Goal: Information Seeking & Learning: Learn about a topic

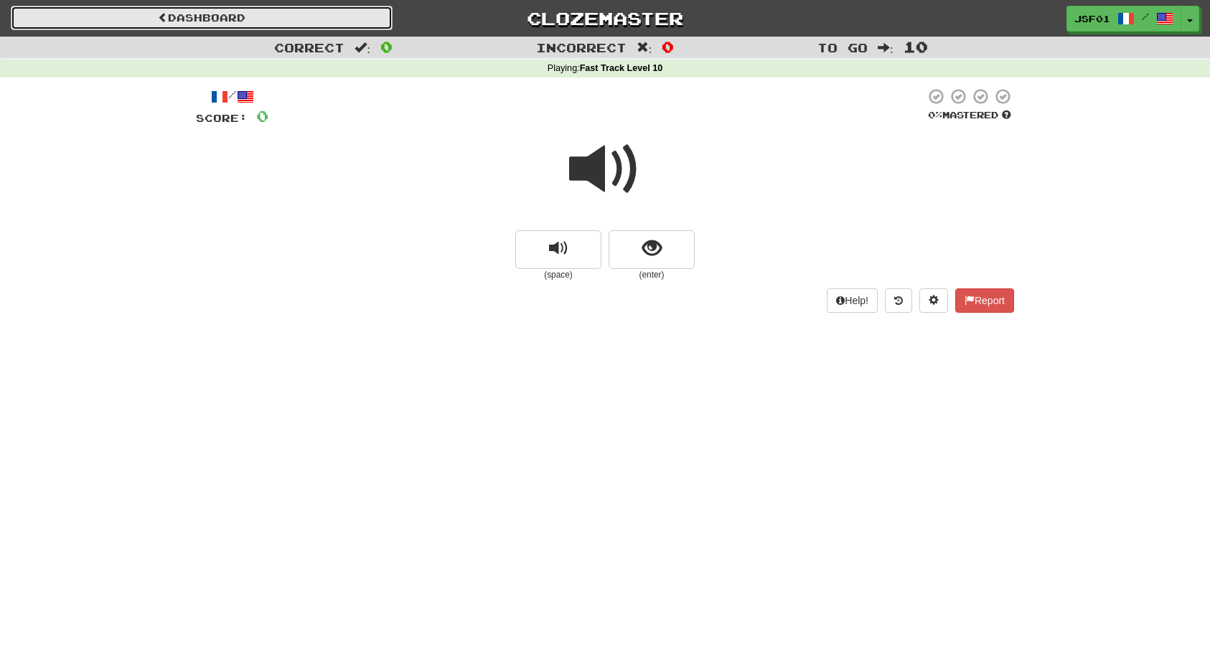
click at [158, 14] on span at bounding box center [163, 17] width 10 height 10
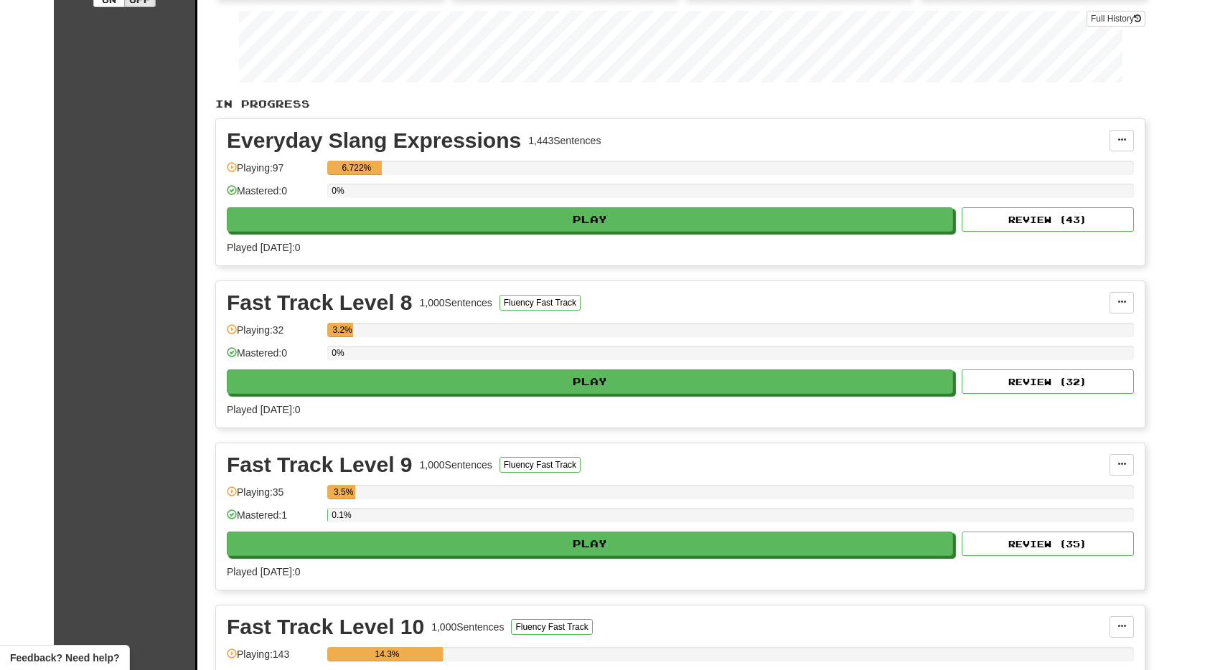
scroll to position [197, 0]
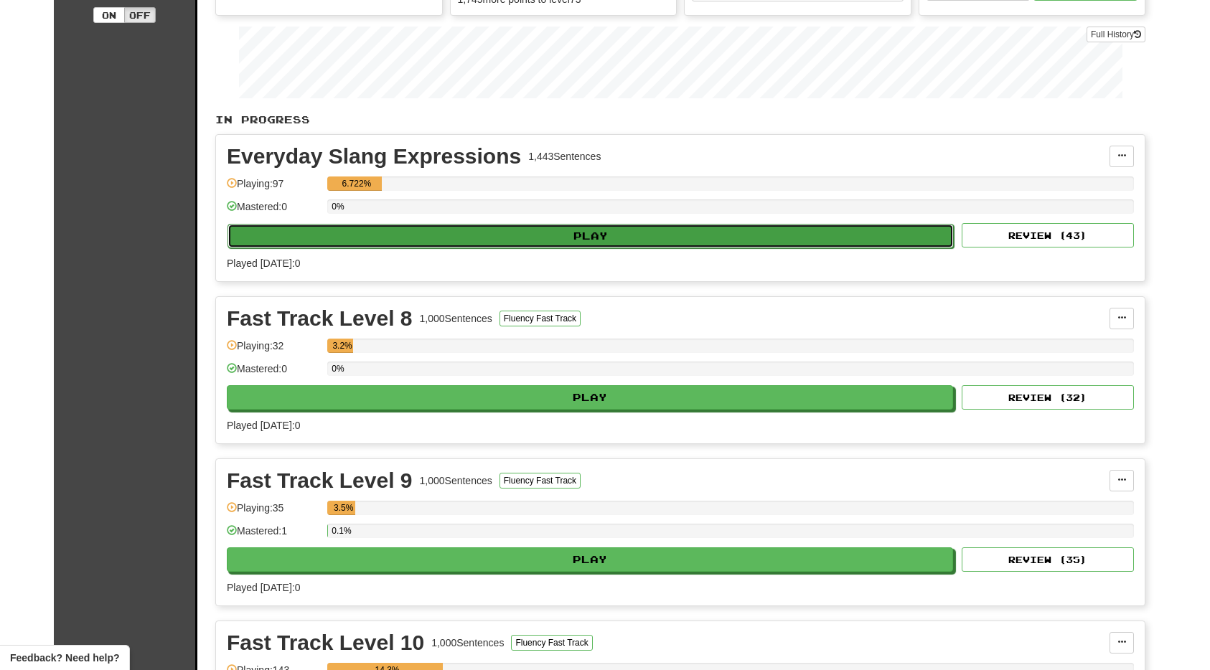
click at [559, 232] on button "Play" at bounding box center [590, 236] width 726 height 24
select select "**"
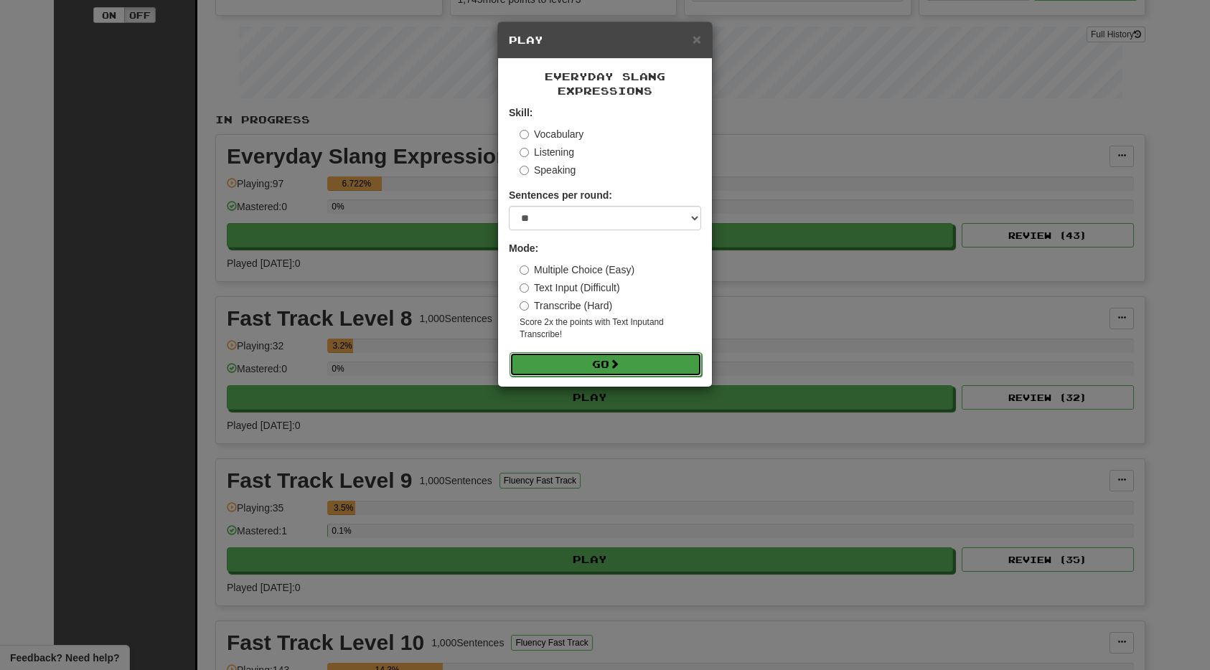
click at [579, 367] on button "Go" at bounding box center [606, 364] width 192 height 24
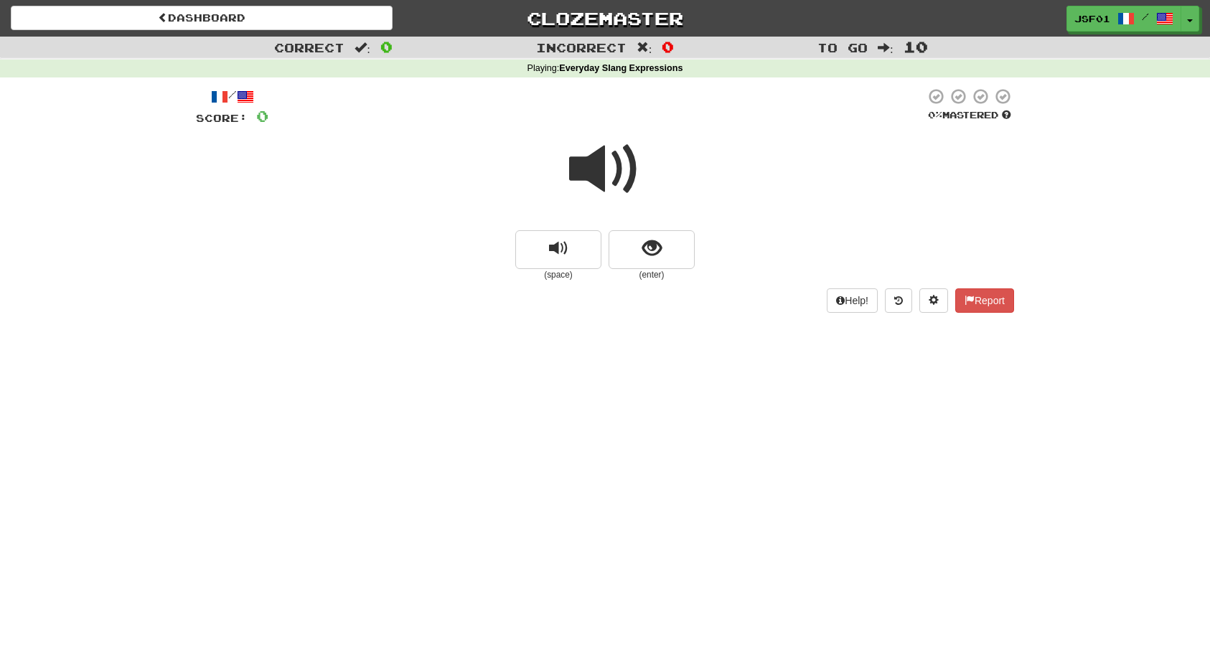
click at [623, 169] on span at bounding box center [605, 169] width 72 height 72
click at [629, 177] on span at bounding box center [605, 169] width 72 height 72
click at [663, 253] on button "show sentence" at bounding box center [652, 249] width 86 height 39
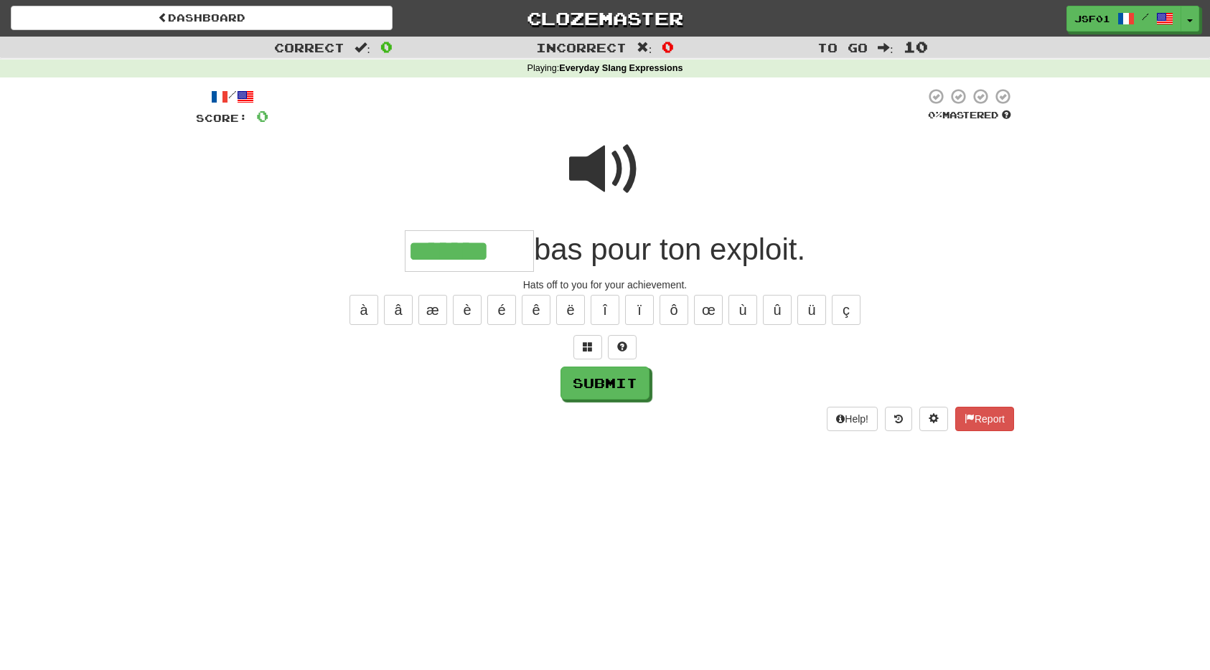
type input "*******"
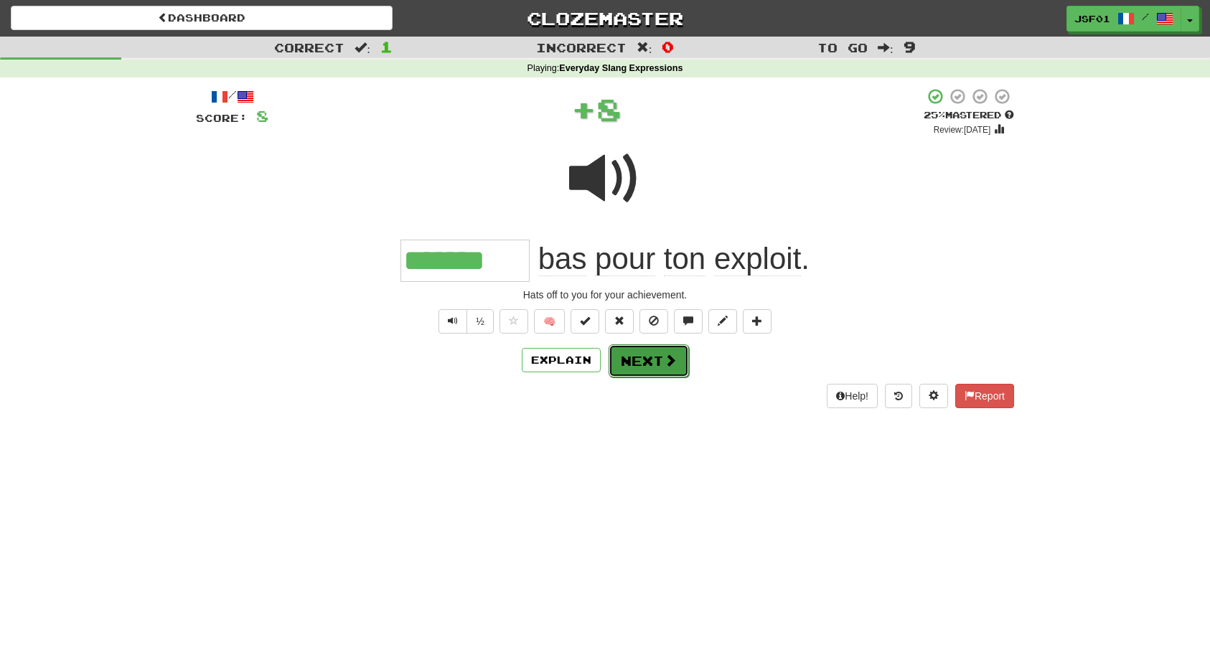
click at [660, 362] on button "Next" at bounding box center [649, 360] width 80 height 33
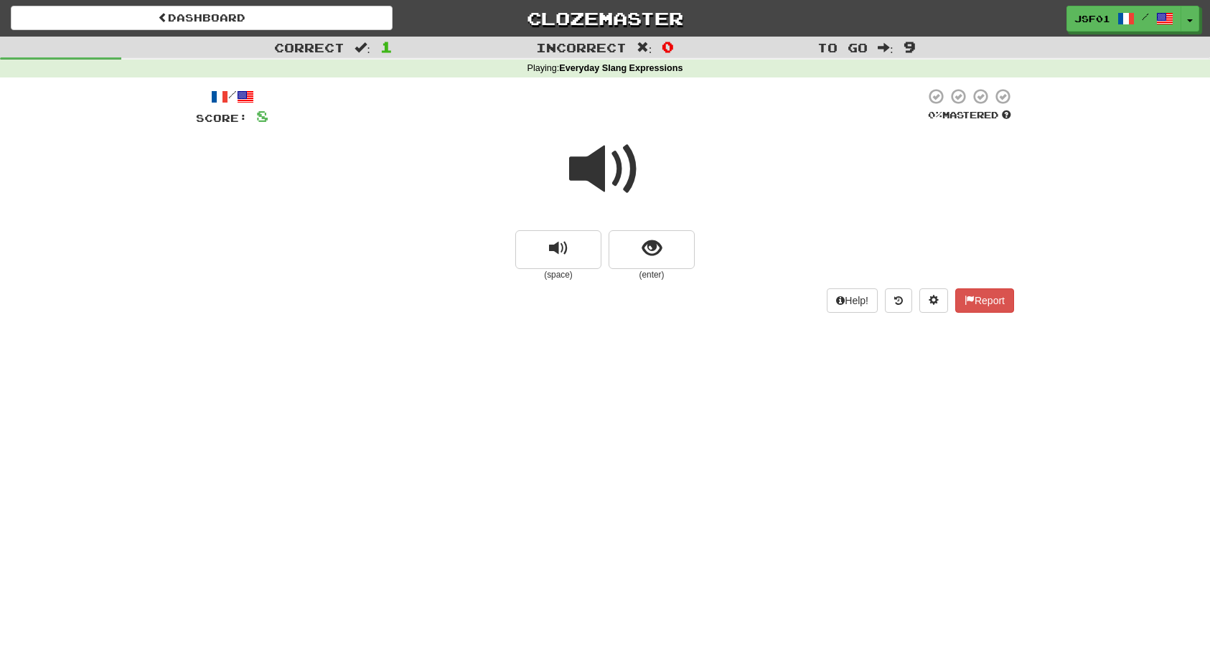
click at [605, 179] on span at bounding box center [605, 169] width 72 height 72
click at [643, 253] on span "show sentence" at bounding box center [651, 248] width 19 height 19
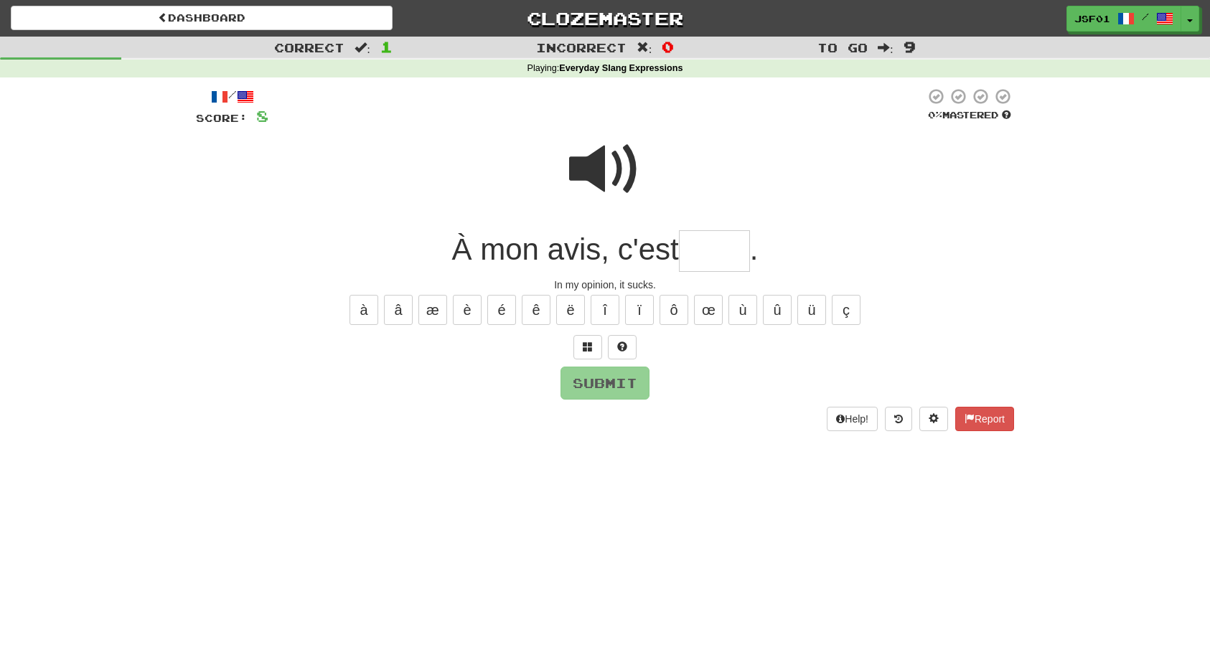
click at [705, 248] on input "text" at bounding box center [714, 251] width 71 height 42
type input "****"
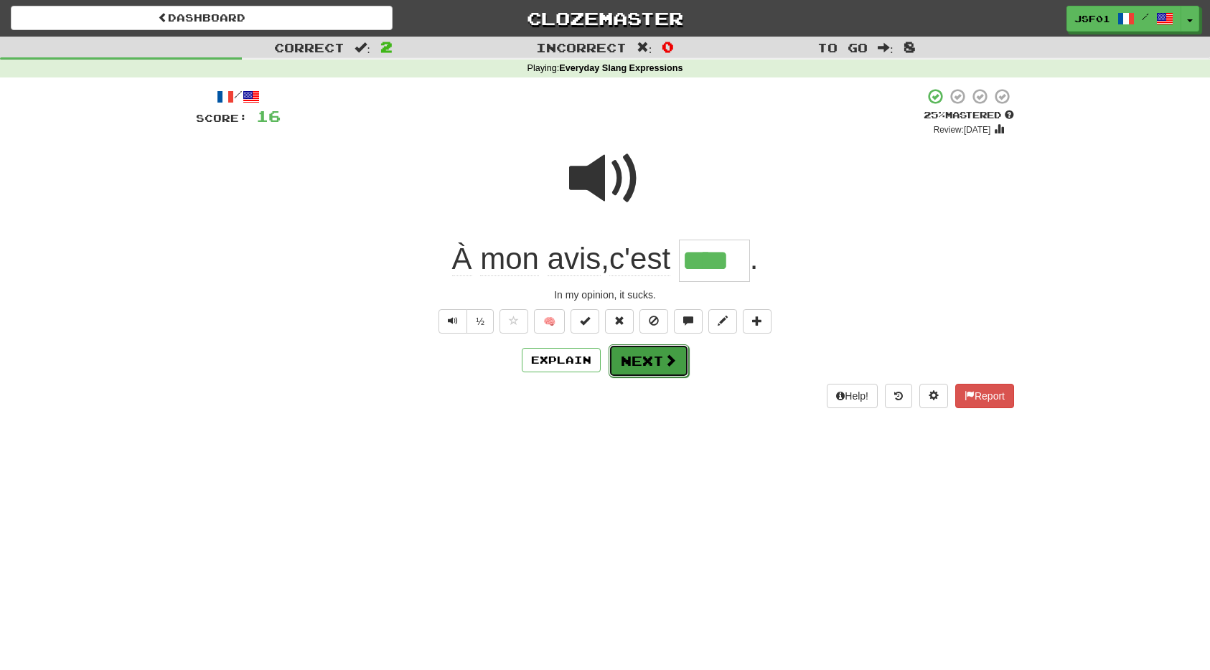
click at [626, 365] on button "Next" at bounding box center [649, 360] width 80 height 33
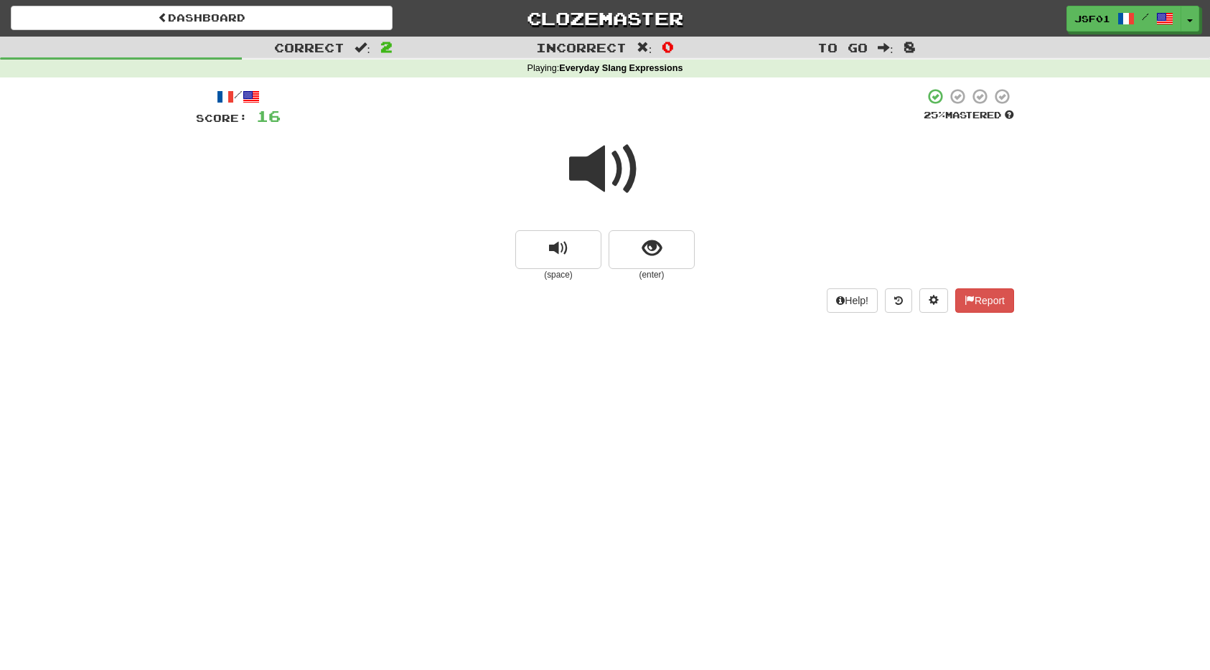
click at [607, 157] on span at bounding box center [605, 169] width 72 height 72
click at [657, 243] on span "show sentence" at bounding box center [651, 248] width 19 height 19
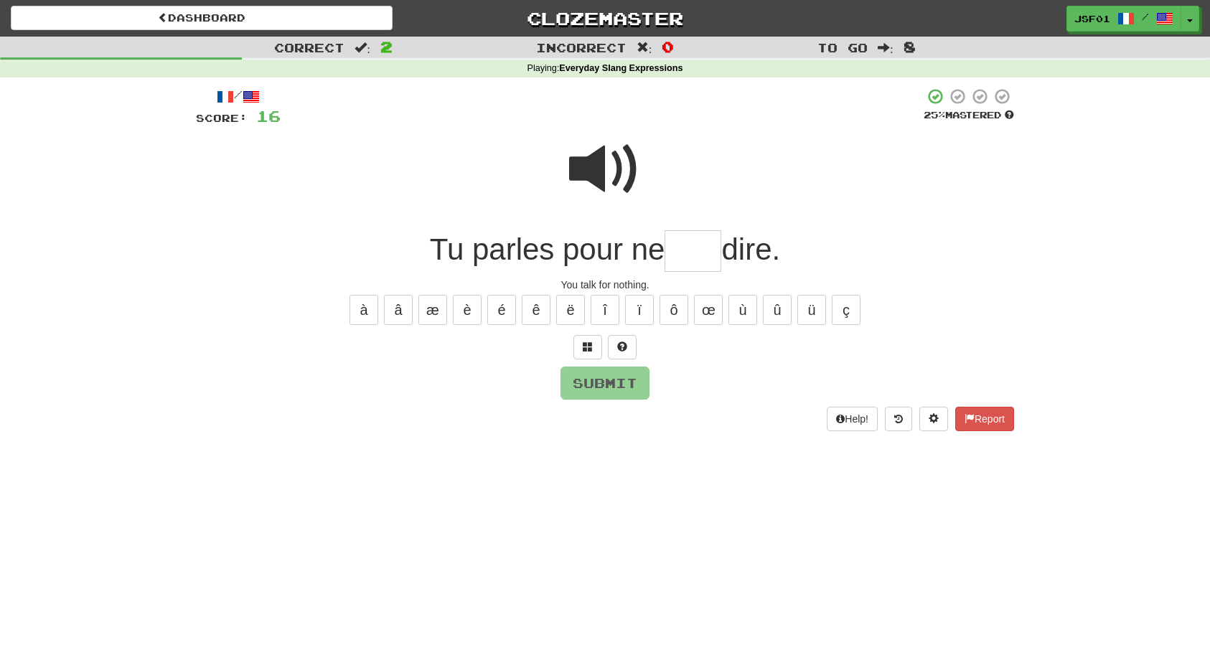
click at [609, 164] on span at bounding box center [605, 169] width 72 height 72
click at [688, 258] on input "text" at bounding box center [693, 251] width 57 height 42
type input "****"
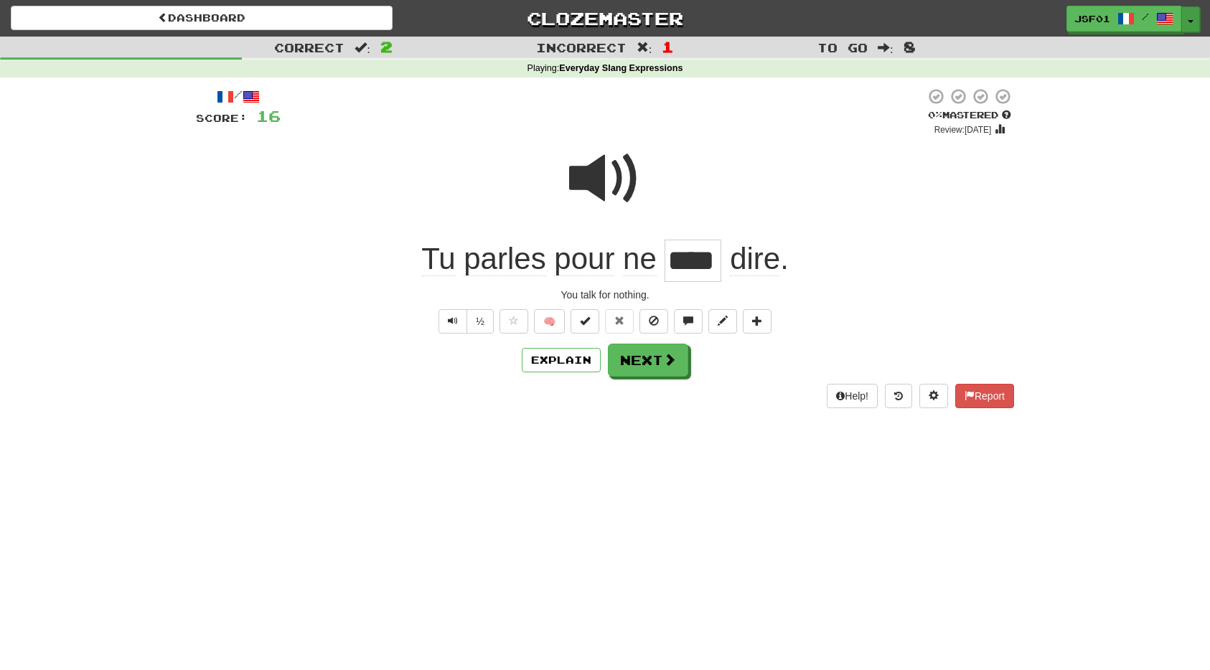
click at [1194, 17] on button "Toggle Dropdown" at bounding box center [1190, 19] width 19 height 26
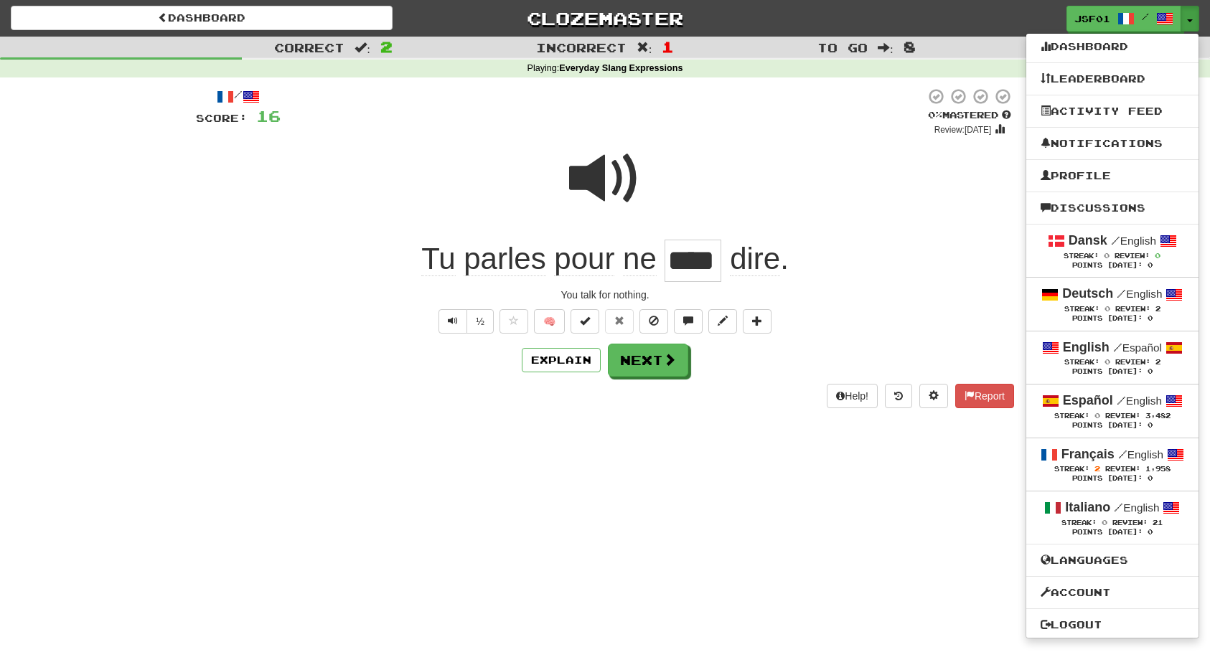
click at [823, 171] on div at bounding box center [605, 188] width 818 height 103
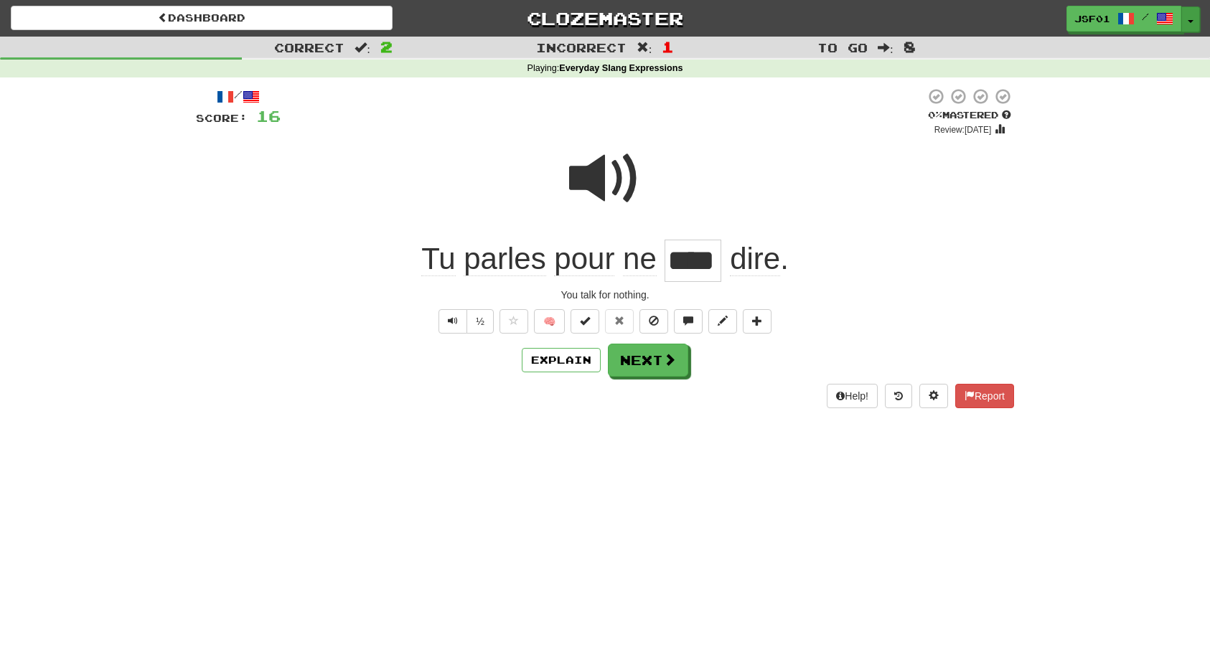
click at [1189, 22] on button "Toggle Dropdown" at bounding box center [1190, 19] width 19 height 26
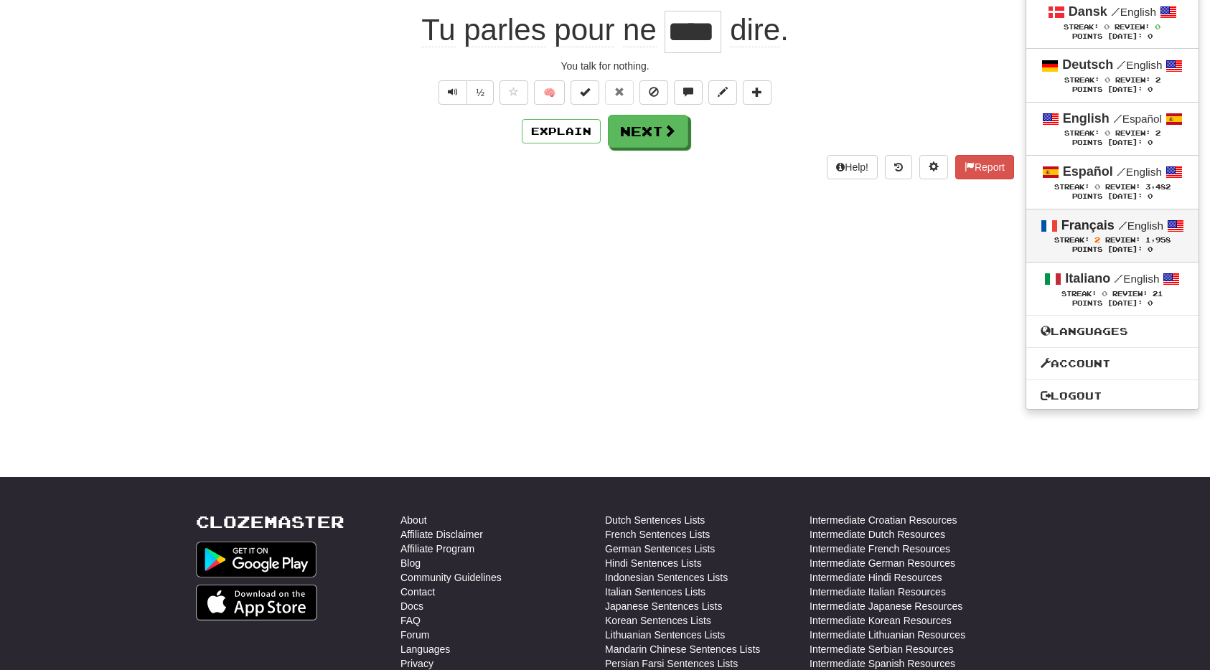
scroll to position [233, 0]
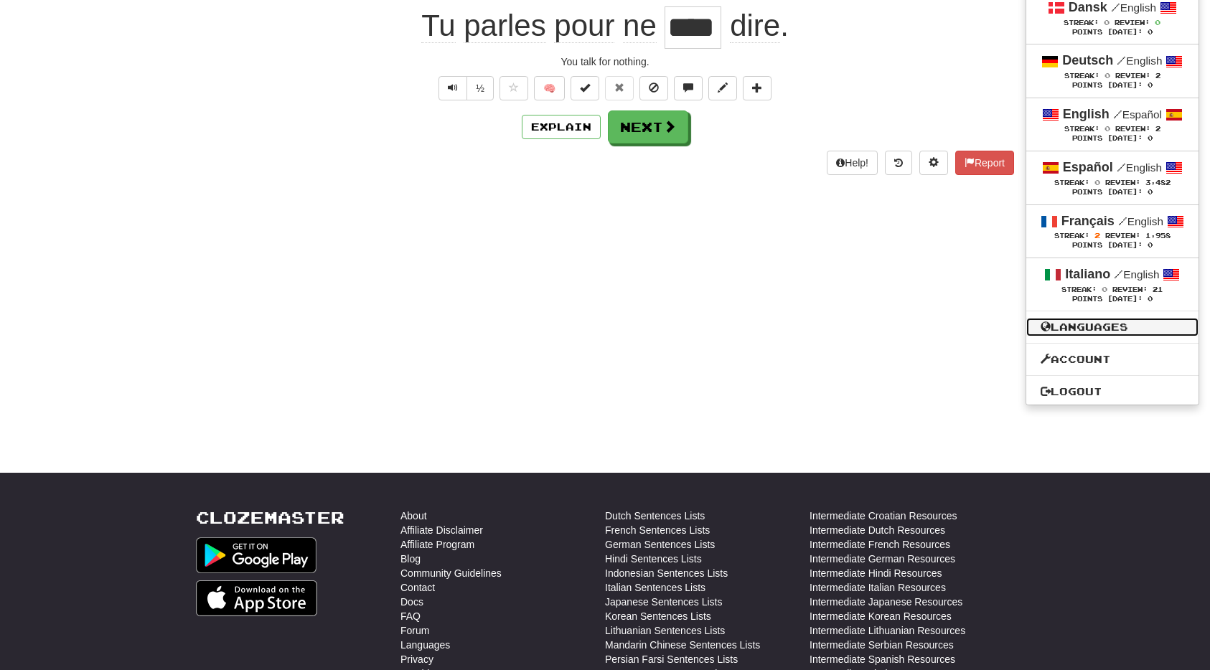
click at [1076, 333] on link "Languages" at bounding box center [1112, 327] width 172 height 19
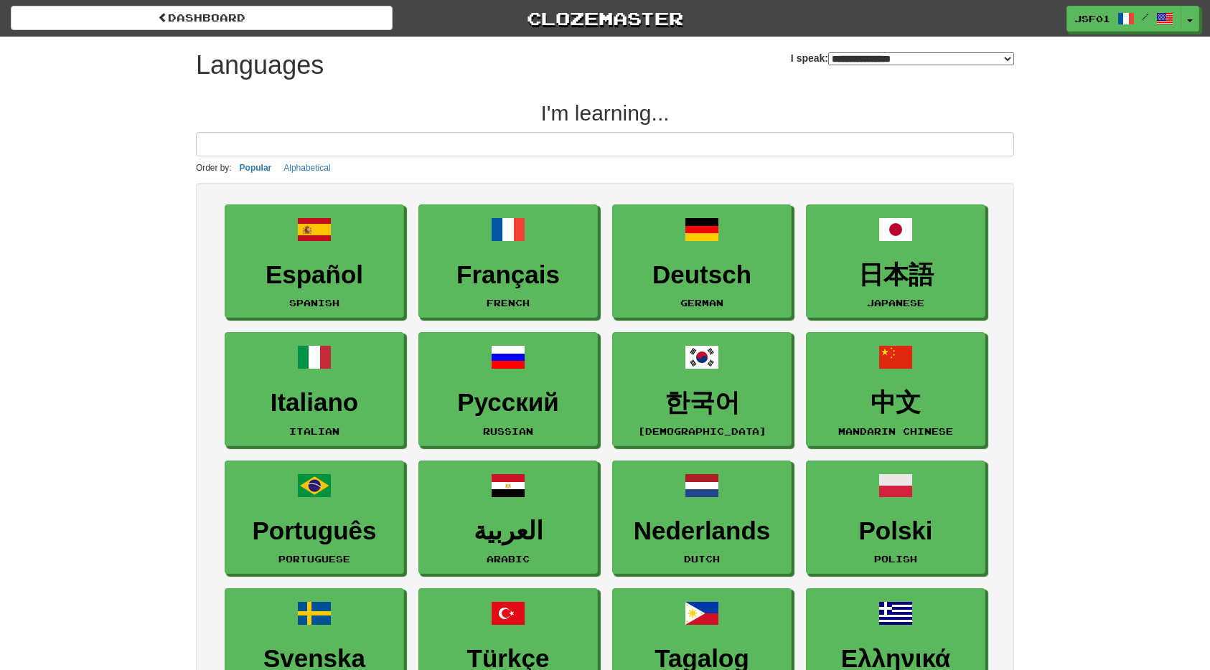
select select "*******"
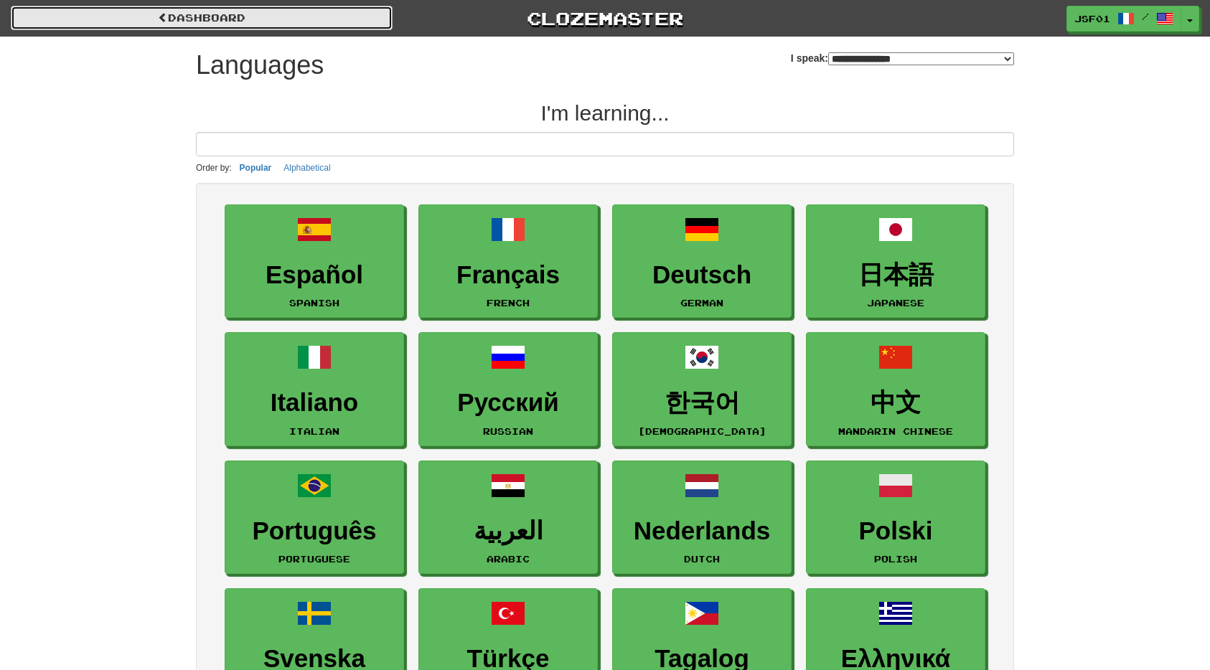
click at [139, 21] on link "dashboard" at bounding box center [202, 18] width 382 height 24
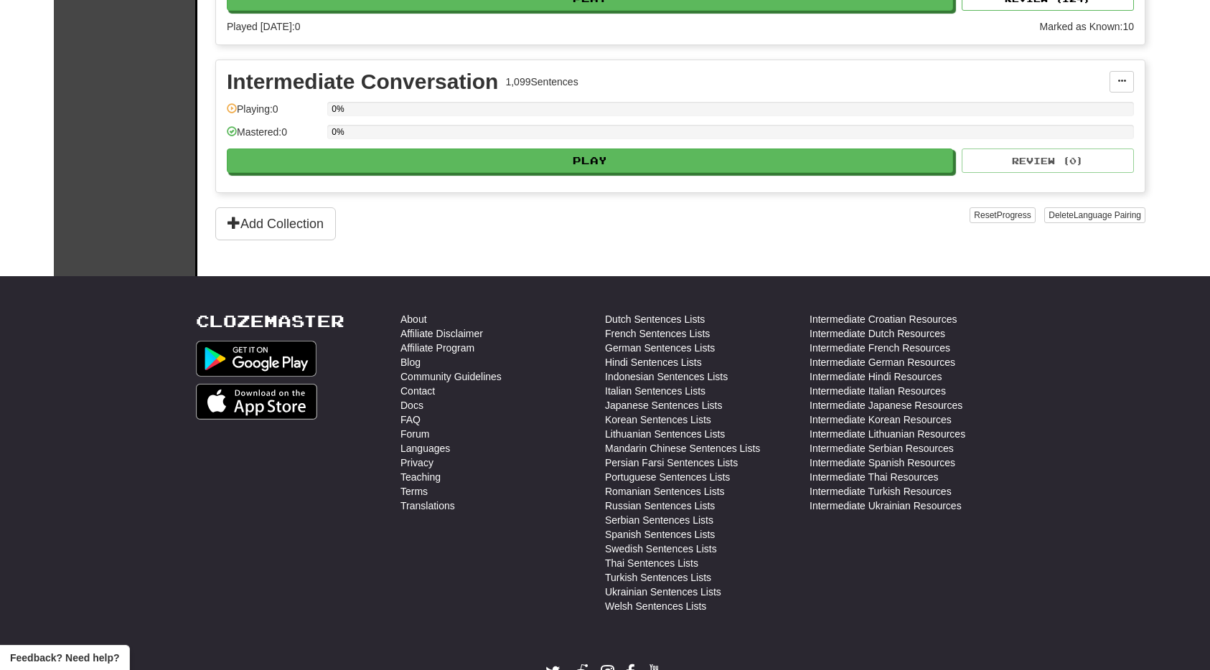
scroll to position [924, 0]
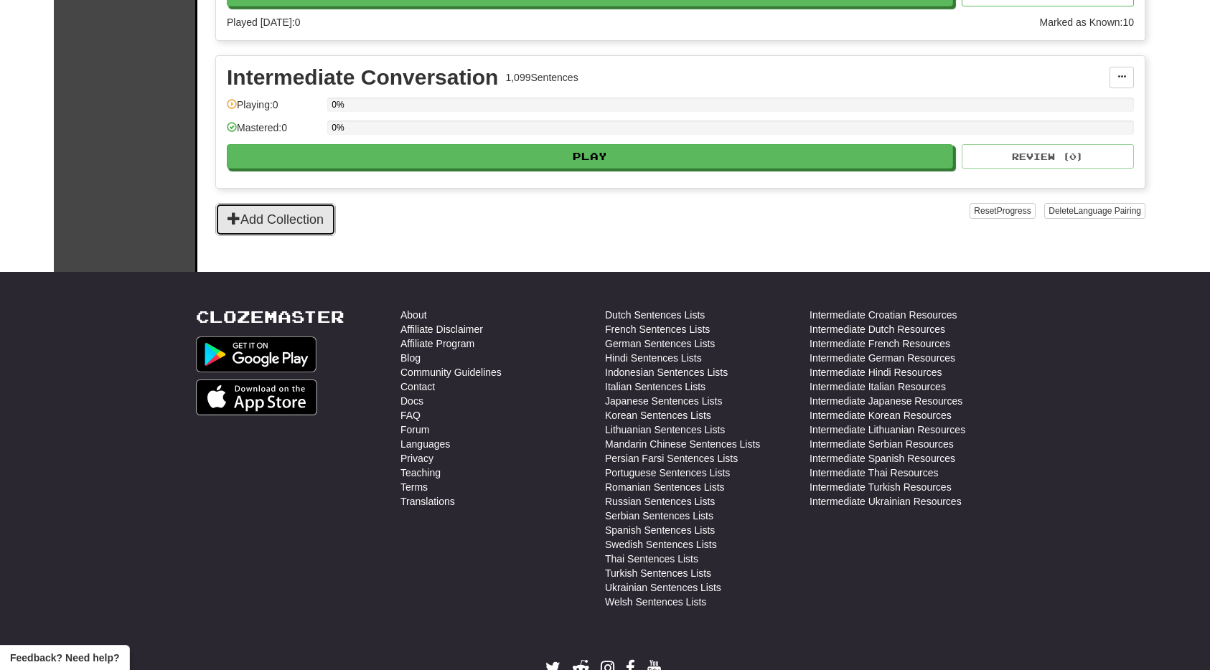
click at [291, 211] on button "Add Collection" at bounding box center [275, 219] width 121 height 33
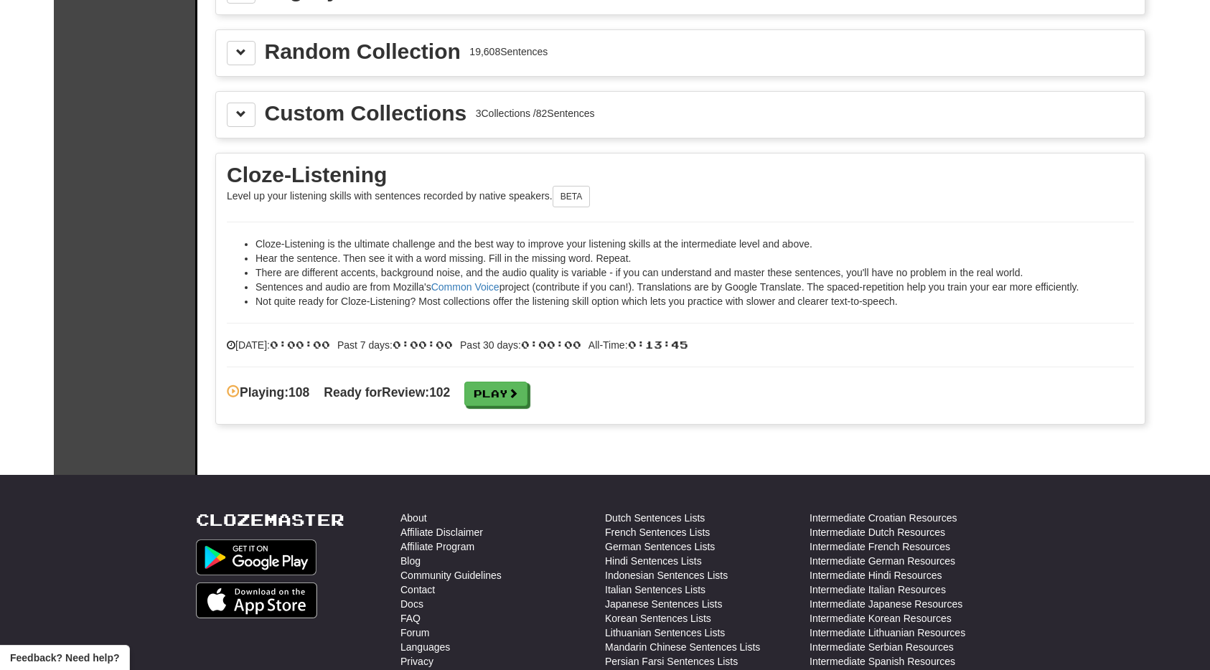
scroll to position [2181, 0]
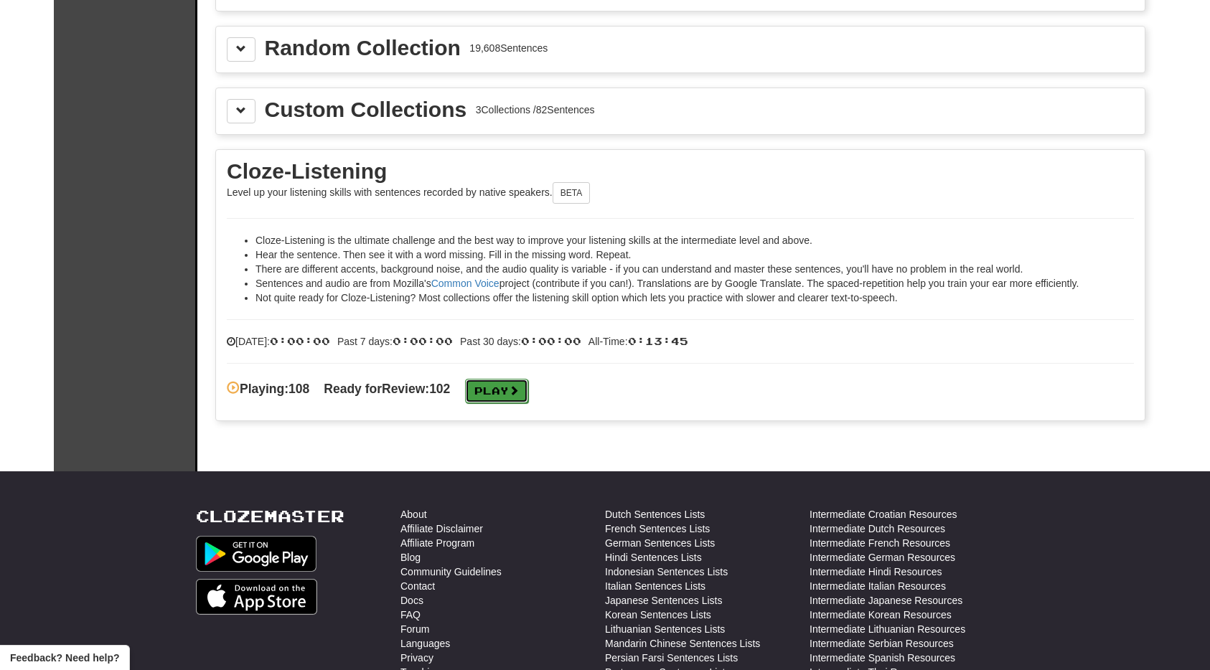
click at [518, 393] on link "Play" at bounding box center [496, 391] width 63 height 24
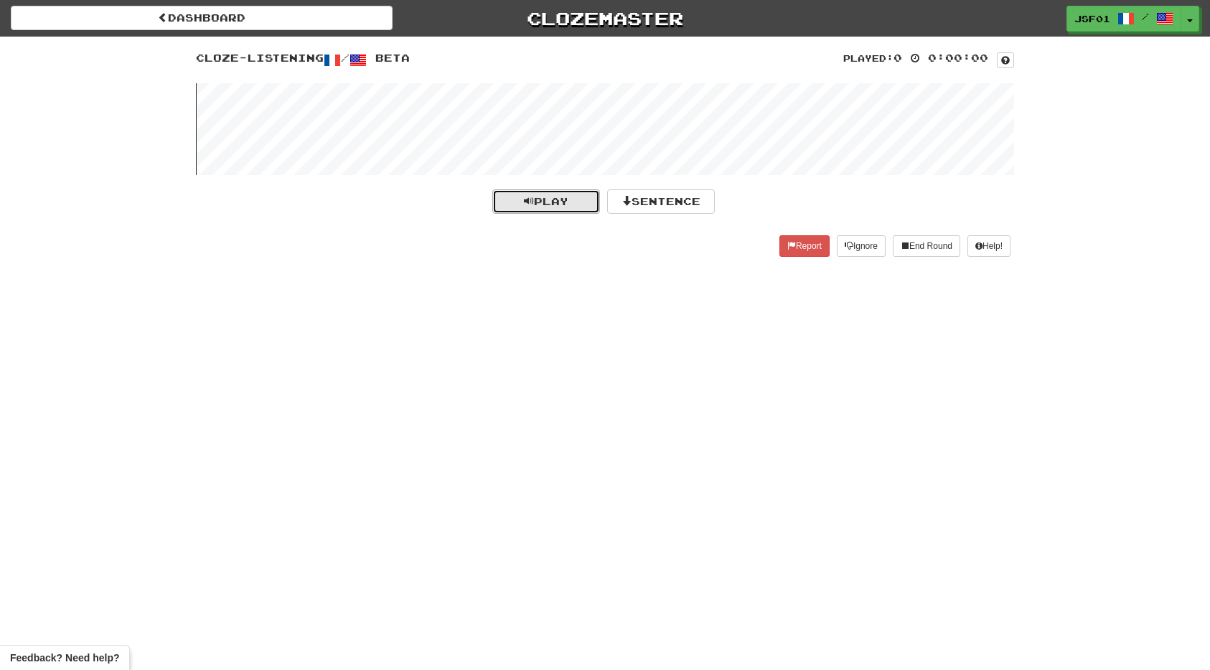
click at [550, 198] on span "Play" at bounding box center [546, 201] width 44 height 12
click at [562, 205] on span "Play" at bounding box center [546, 201] width 44 height 12
click at [647, 202] on button "Sentence" at bounding box center [661, 201] width 108 height 24
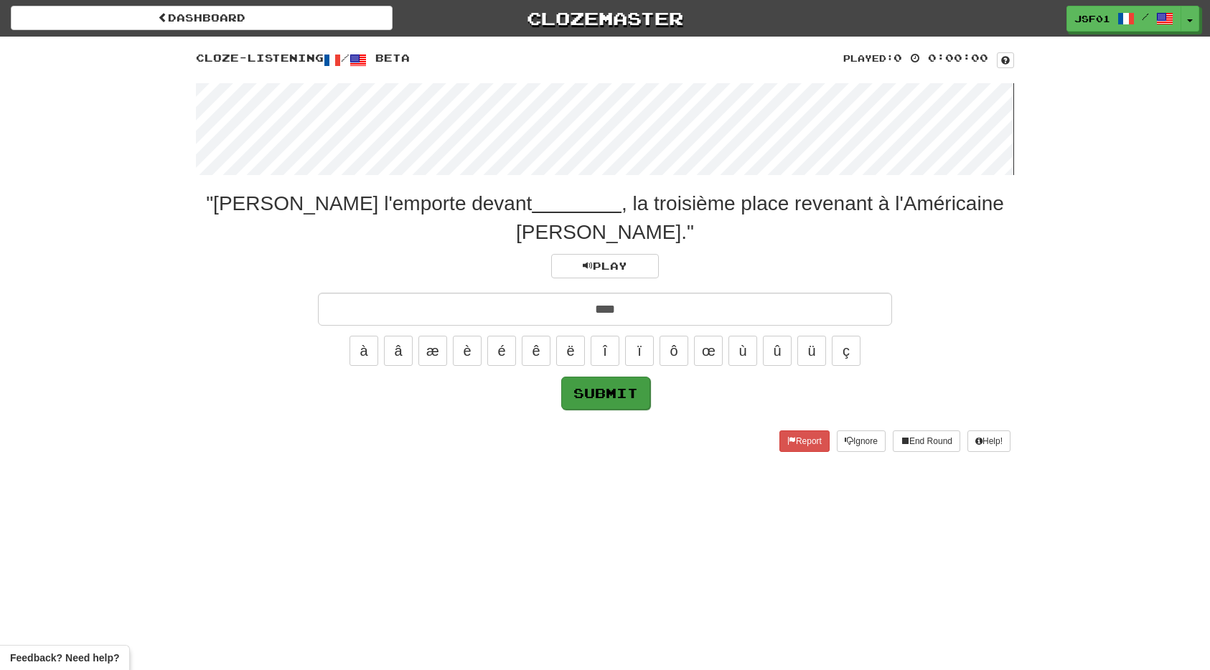
type input "****"
click at [614, 396] on button "Submit" at bounding box center [605, 393] width 89 height 33
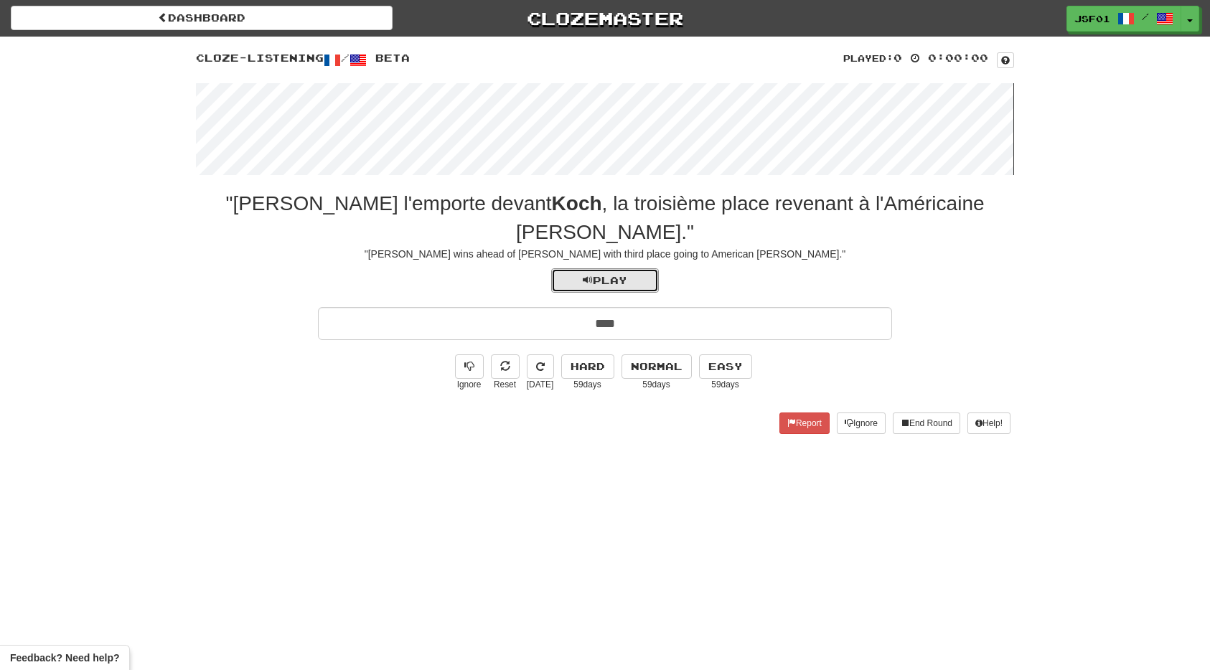
drag, startPoint x: 600, startPoint y: 248, endPoint x: 662, endPoint y: 464, distance: 224.7
click at [662, 462] on div "Dashboard Clozemaster JSF01 / Toggle Dropdown Dashboard Leaderboard Activity Fe…" at bounding box center [605, 335] width 1210 height 670
click at [596, 355] on button "Hard" at bounding box center [587, 367] width 53 height 24
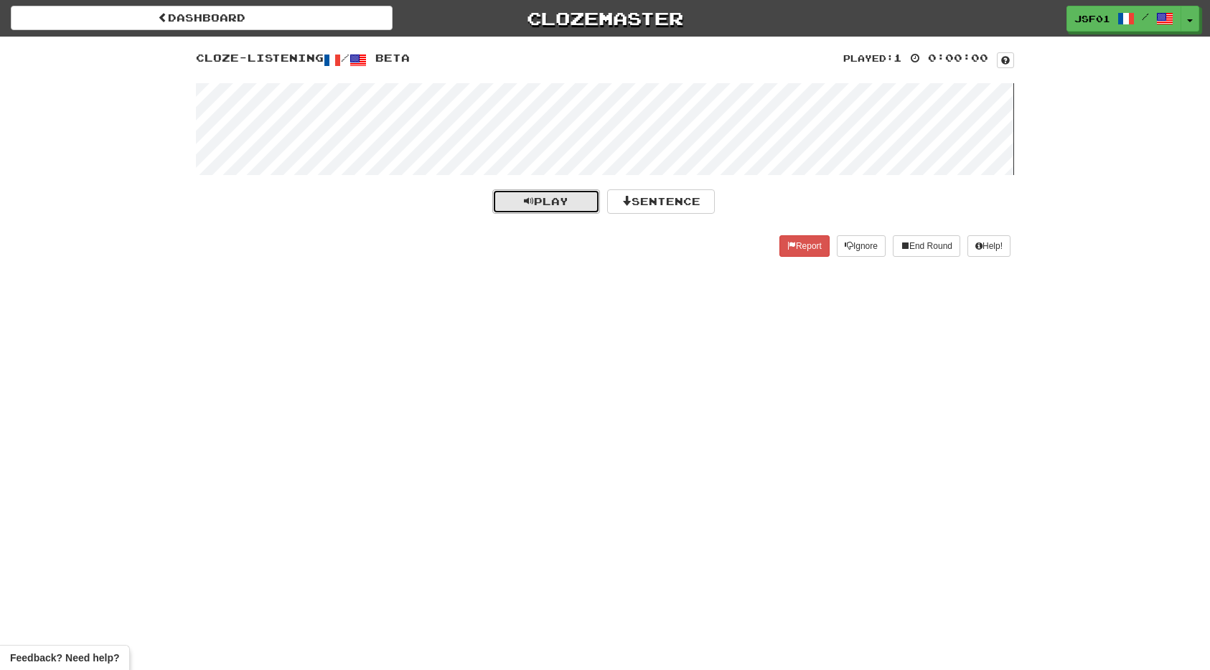
click at [545, 201] on span "Play" at bounding box center [546, 201] width 44 height 12
click at [543, 197] on span "Play" at bounding box center [546, 201] width 44 height 12
click at [662, 204] on button "Sentence" at bounding box center [661, 201] width 108 height 24
